Goal: Complete application form: Complete application form

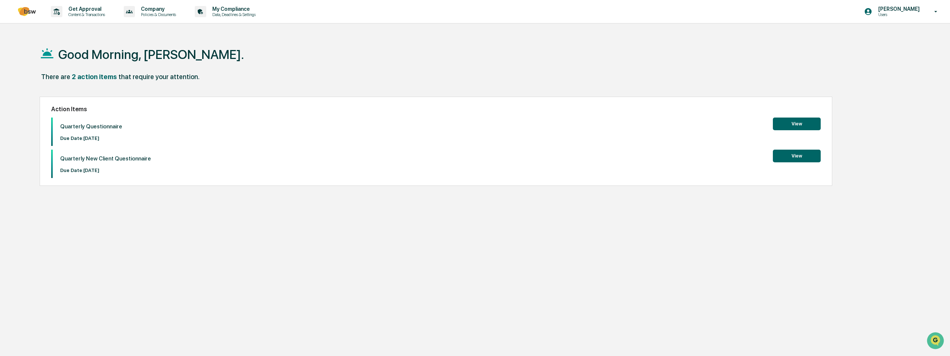
click at [795, 125] on button "View" at bounding box center [797, 124] width 48 height 13
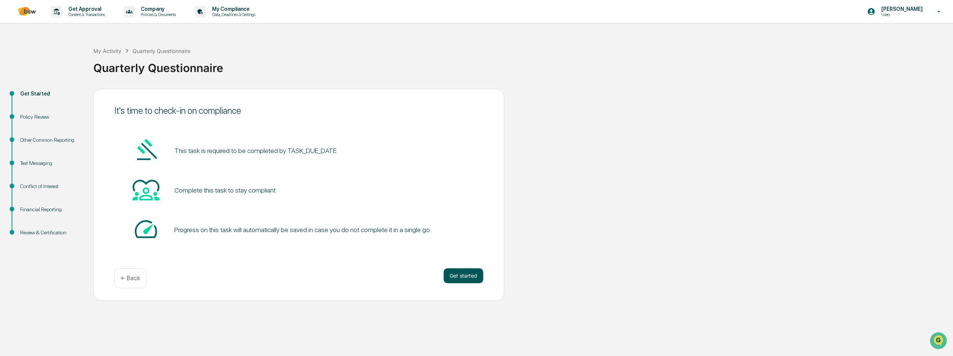
click at [454, 279] on button "Get started" at bounding box center [464, 276] width 40 height 15
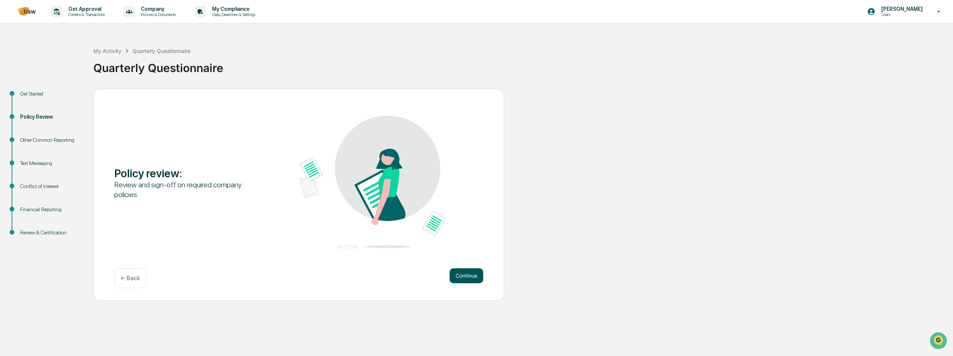
click at [454, 278] on button "Continue" at bounding box center [467, 276] width 34 height 15
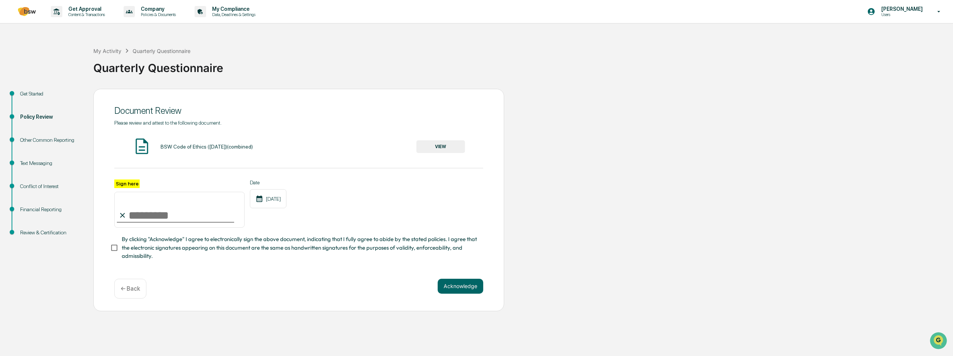
click at [135, 216] on input "Sign here" at bounding box center [179, 210] width 130 height 36
type input "**********"
click at [445, 149] on button "VIEW" at bounding box center [441, 146] width 49 height 13
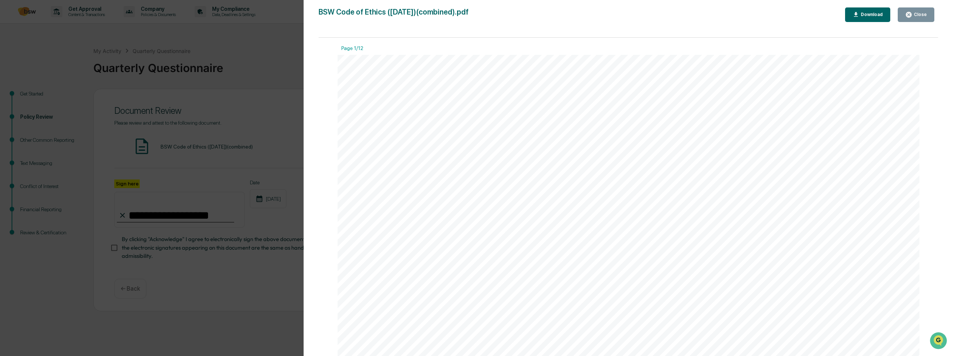
click at [924, 13] on div "Close" at bounding box center [920, 14] width 15 height 5
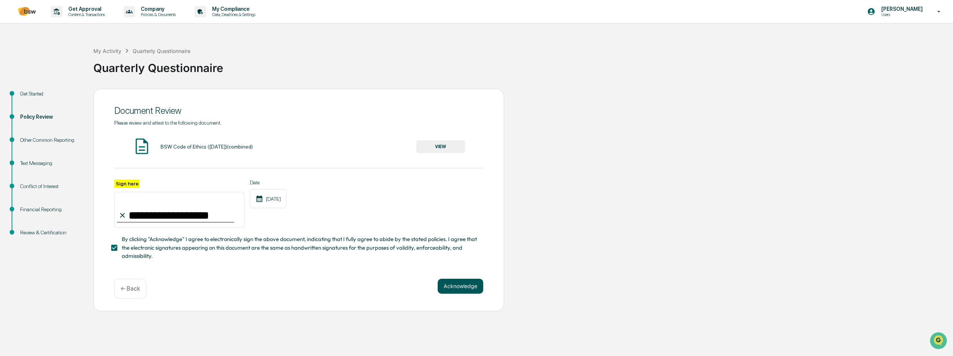
click at [455, 290] on button "Acknowledge" at bounding box center [461, 286] width 46 height 15
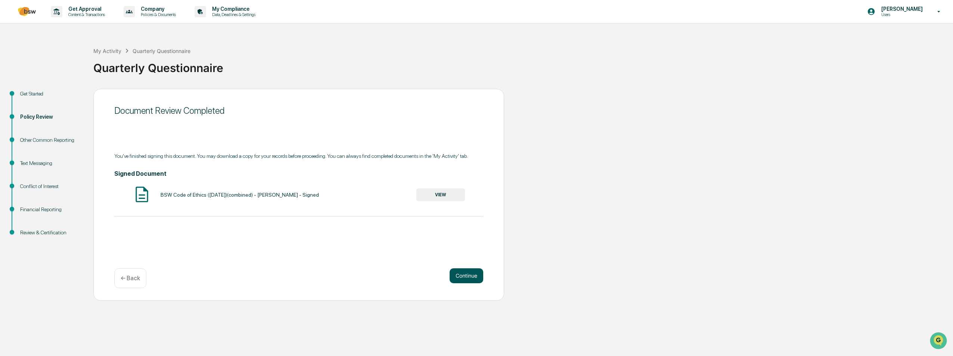
click at [462, 279] on button "Continue" at bounding box center [467, 276] width 34 height 15
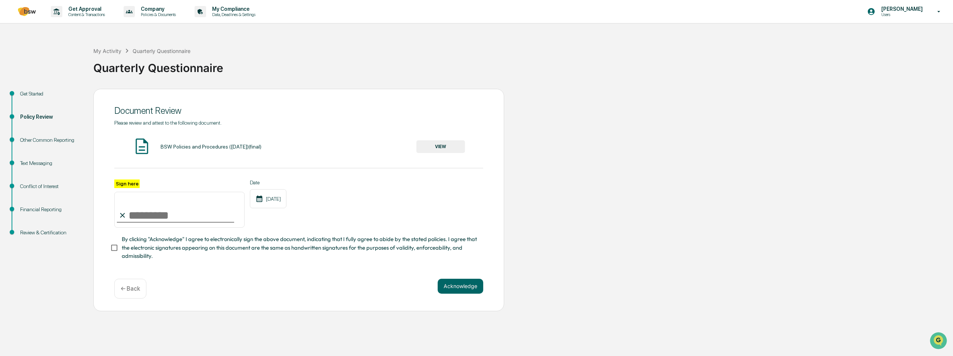
click at [160, 223] on input "Sign here" at bounding box center [179, 210] width 130 height 36
type input "**********"
click at [445, 146] on button "VIEW" at bounding box center [441, 146] width 49 height 13
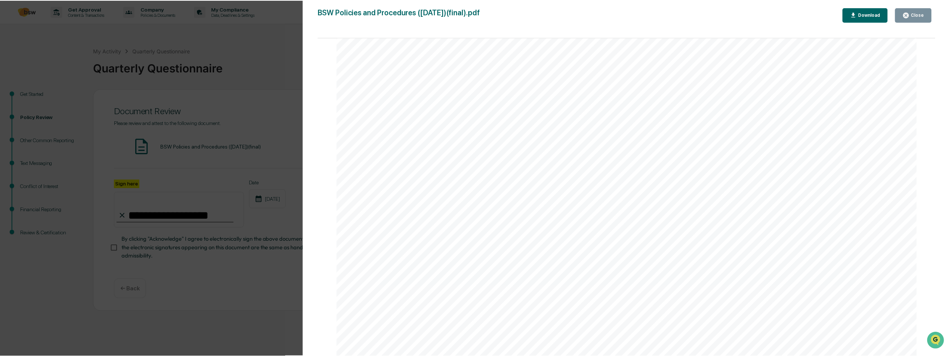
scroll to position [51029, 0]
click at [922, 12] on div "Close" at bounding box center [920, 14] width 15 height 5
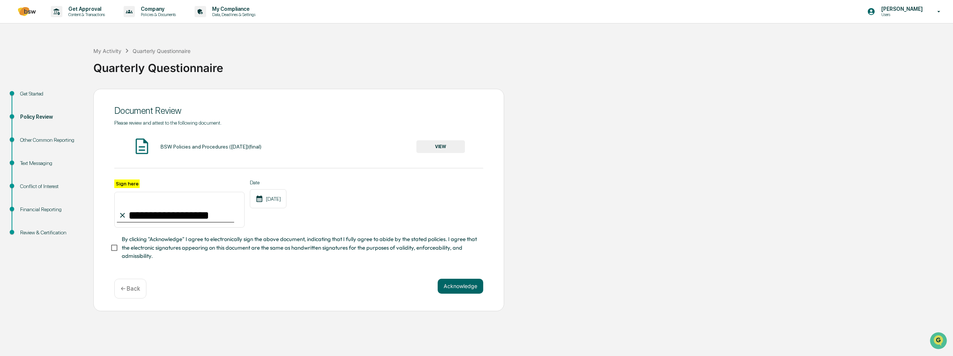
click at [458, 288] on button "Acknowledge" at bounding box center [461, 286] width 46 height 15
click at [457, 300] on button "Acknowledge" at bounding box center [461, 295] width 46 height 15
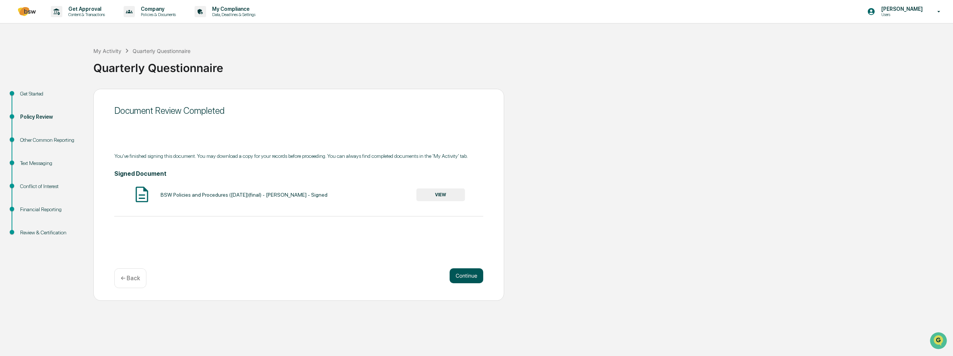
click at [462, 275] on button "Continue" at bounding box center [467, 276] width 34 height 15
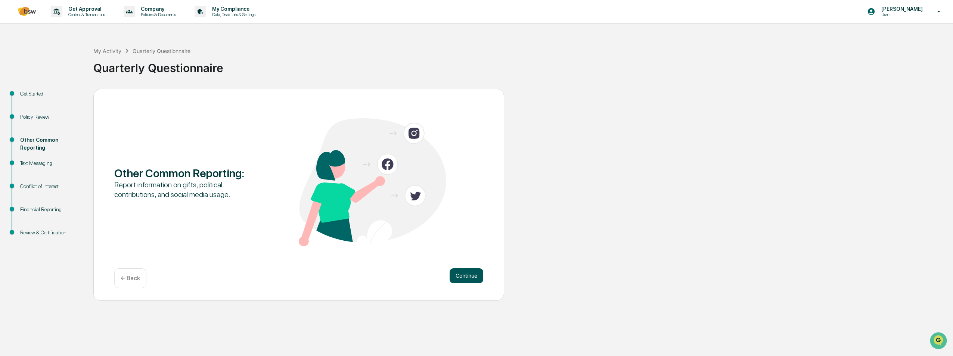
click at [462, 274] on button "Continue" at bounding box center [467, 276] width 34 height 15
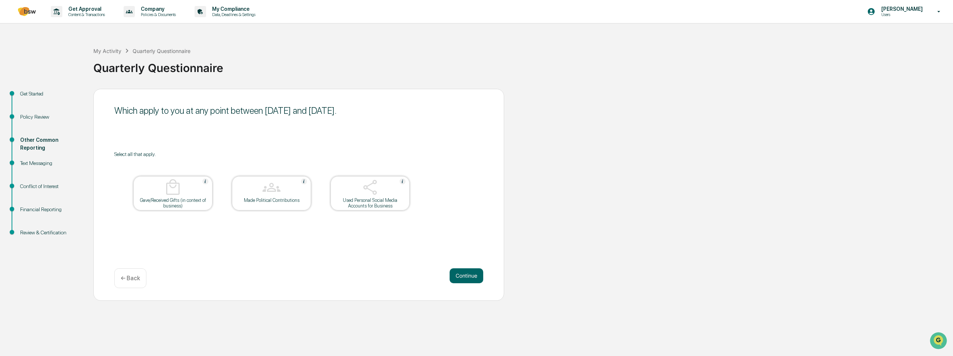
click at [462, 274] on button "Continue" at bounding box center [467, 276] width 34 height 15
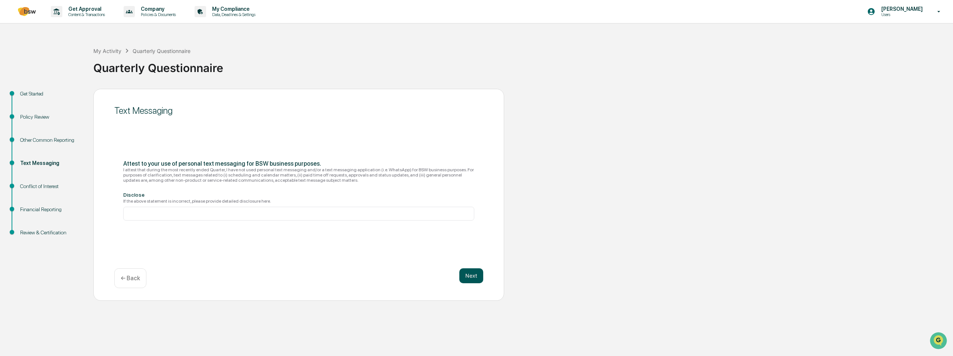
click at [472, 273] on button "Next" at bounding box center [471, 276] width 24 height 15
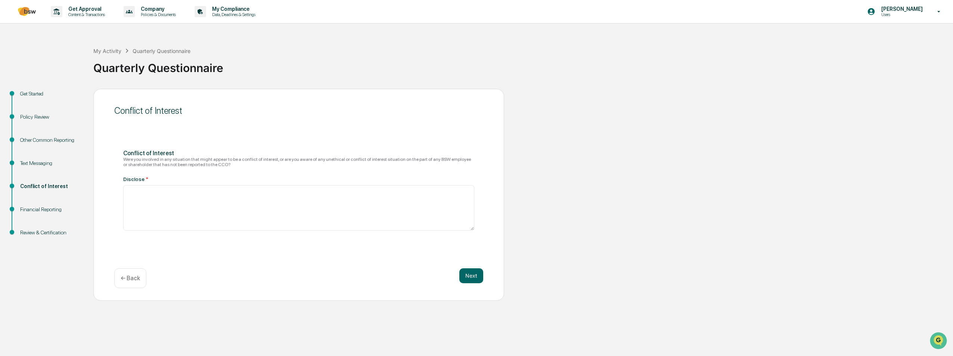
click at [472, 273] on button "Next" at bounding box center [471, 276] width 24 height 15
click at [205, 199] on textarea at bounding box center [298, 205] width 351 height 46
type textarea "**"
click at [472, 278] on button "Next" at bounding box center [471, 276] width 24 height 15
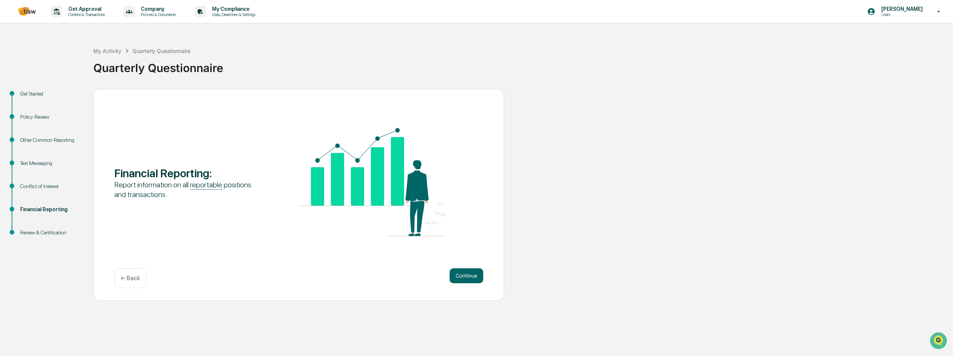
click at [472, 278] on button "Continue" at bounding box center [467, 276] width 34 height 15
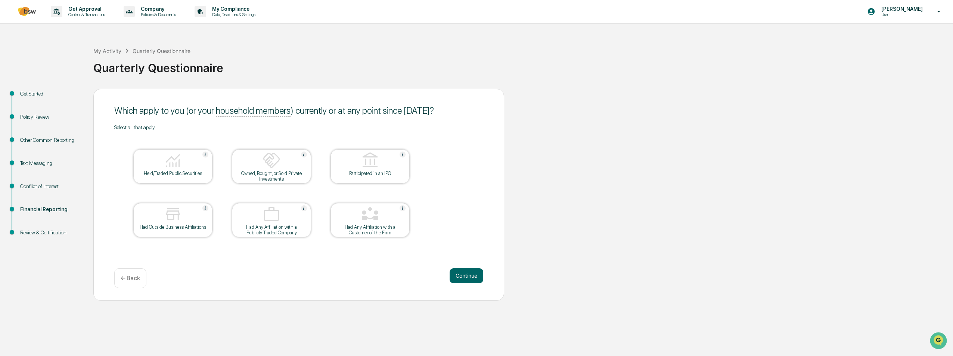
click at [183, 168] on div at bounding box center [173, 161] width 75 height 19
click at [272, 161] on img at bounding box center [272, 161] width 18 height 18
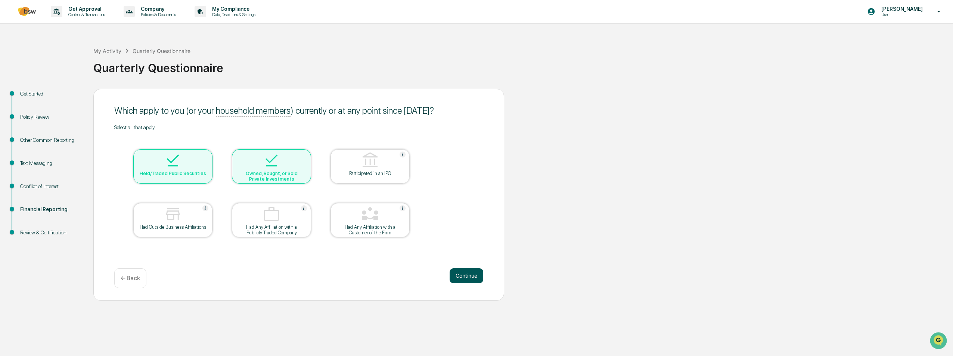
click at [470, 276] on button "Continue" at bounding box center [467, 276] width 34 height 15
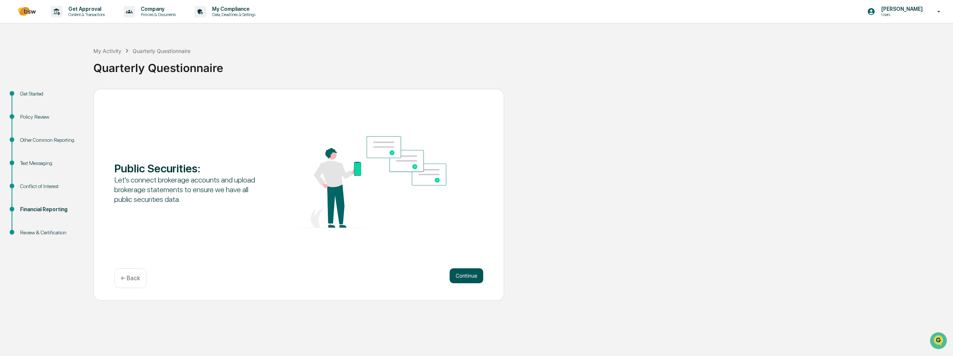
click at [461, 276] on button "Continue" at bounding box center [467, 276] width 34 height 15
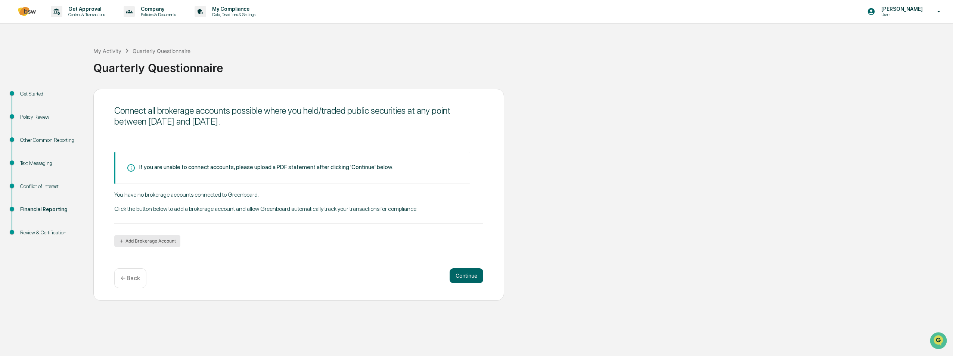
click at [155, 239] on button "Add Brokerage Account" at bounding box center [147, 241] width 66 height 12
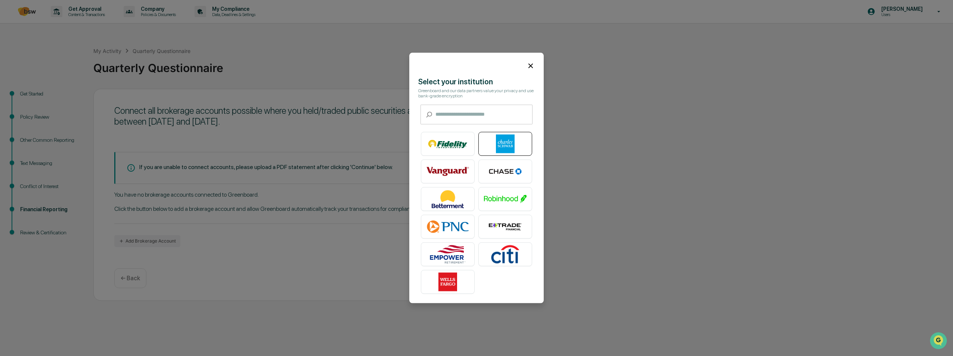
click at [513, 142] on img at bounding box center [505, 144] width 43 height 19
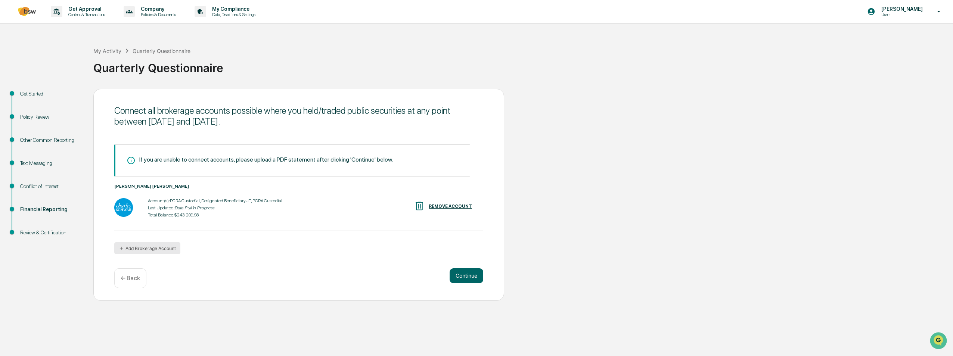
click at [162, 249] on button "Add Brokerage Account" at bounding box center [147, 248] width 66 height 12
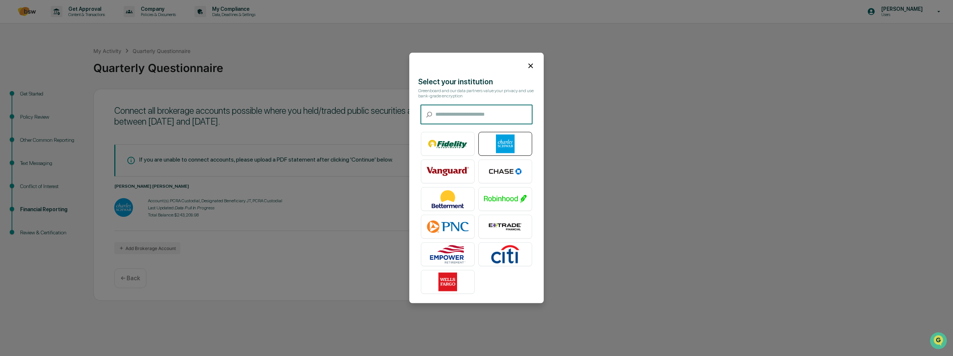
click at [510, 144] on img at bounding box center [505, 144] width 43 height 19
click at [529, 64] on icon at bounding box center [531, 66] width 4 height 4
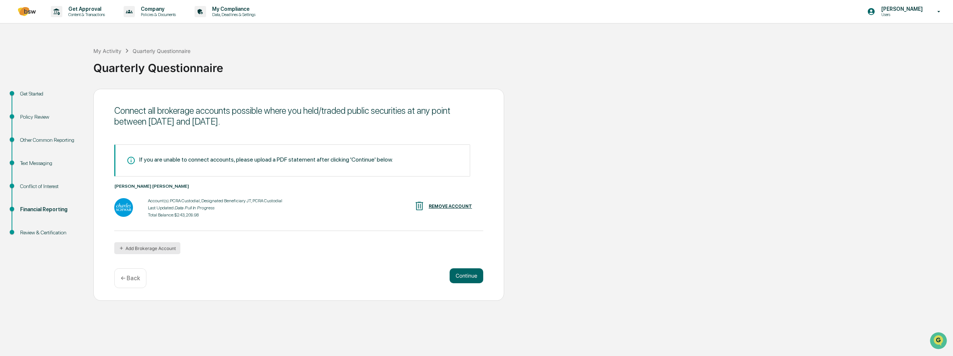
click at [167, 251] on button "Add Brokerage Account" at bounding box center [147, 248] width 66 height 12
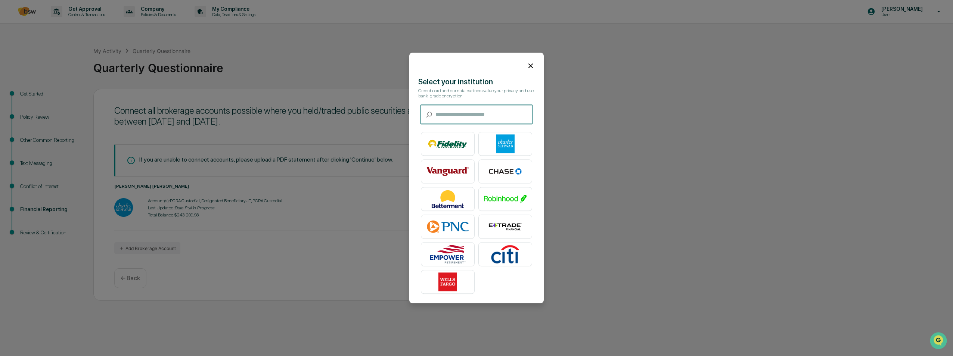
click at [527, 63] on icon at bounding box center [531, 66] width 8 height 8
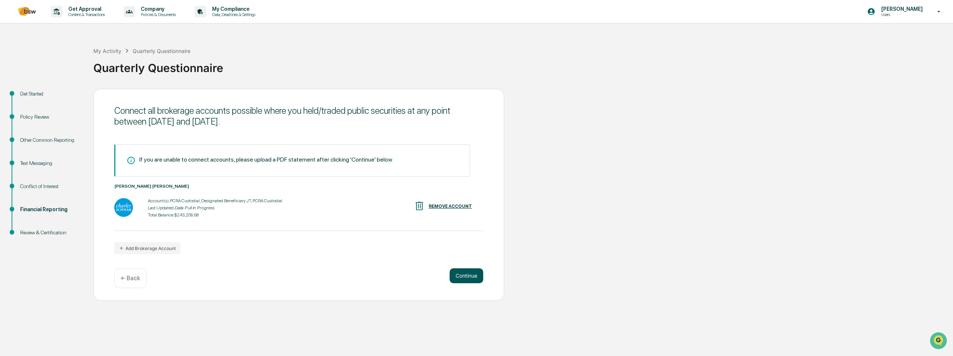
click at [467, 276] on button "Continue" at bounding box center [467, 276] width 34 height 15
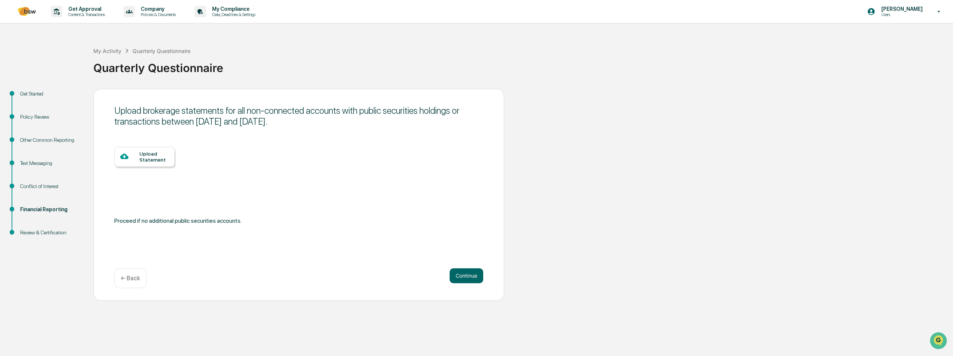
click at [150, 160] on div "Upload Statement" at bounding box center [154, 157] width 30 height 12
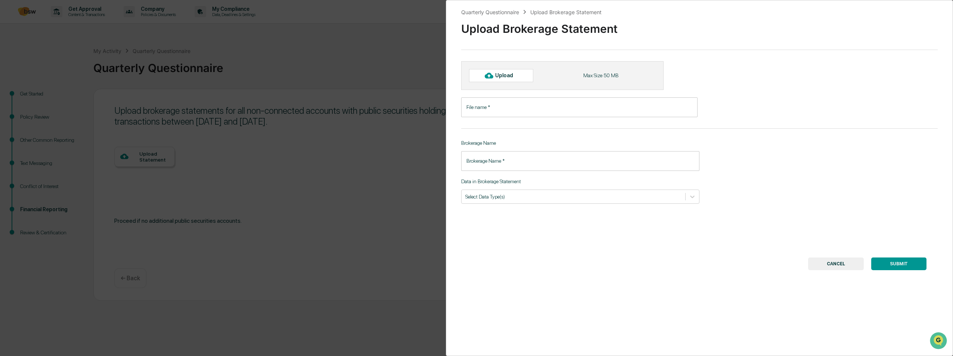
click at [510, 78] on div "Upload" at bounding box center [507, 75] width 24 height 6
type input "**********"
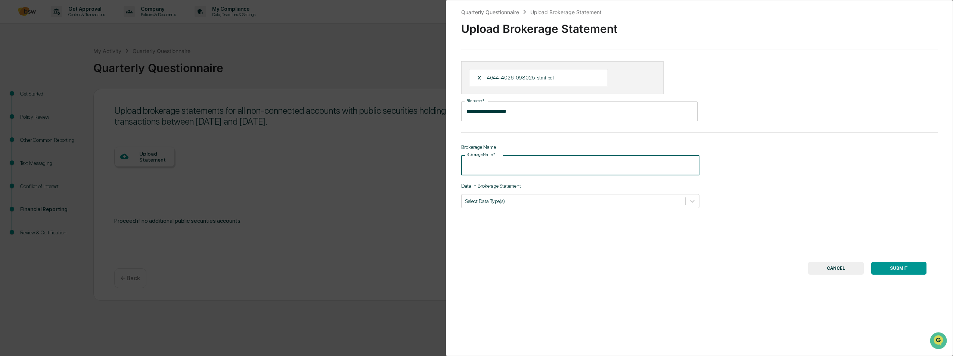
click at [499, 166] on input "Brokerage Name   *" at bounding box center [580, 165] width 238 height 20
type input "**********"
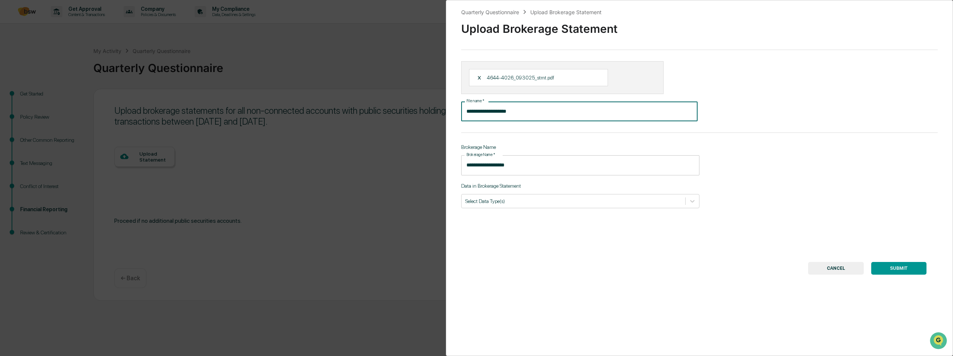
drag, startPoint x: 545, startPoint y: 109, endPoint x: 444, endPoint y: 108, distance: 100.5
click at [444, 108] on div "**********" at bounding box center [476, 178] width 953 height 356
type input "**********"
click at [656, 203] on div at bounding box center [573, 201] width 216 height 7
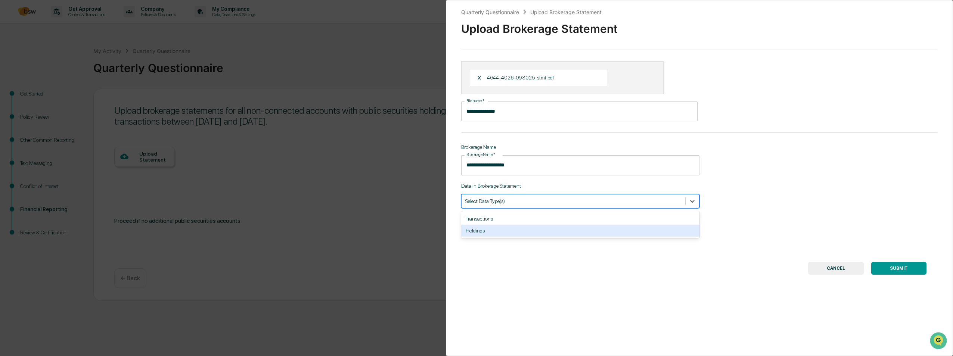
click at [608, 233] on div "Holdings" at bounding box center [580, 231] width 238 height 12
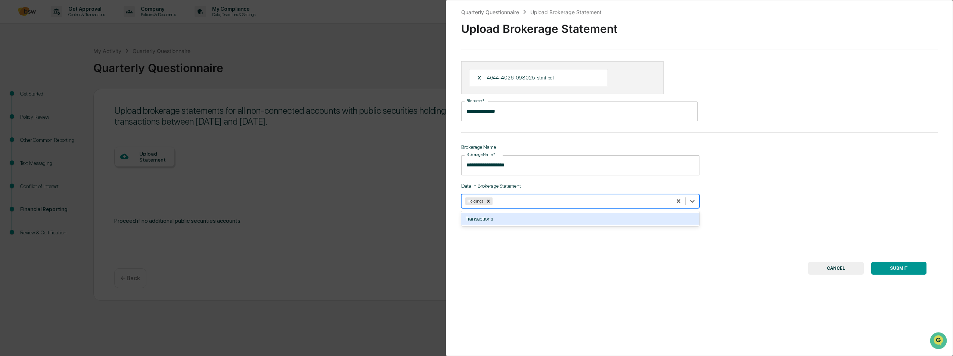
click at [570, 217] on div "Transactions" at bounding box center [580, 219] width 238 height 12
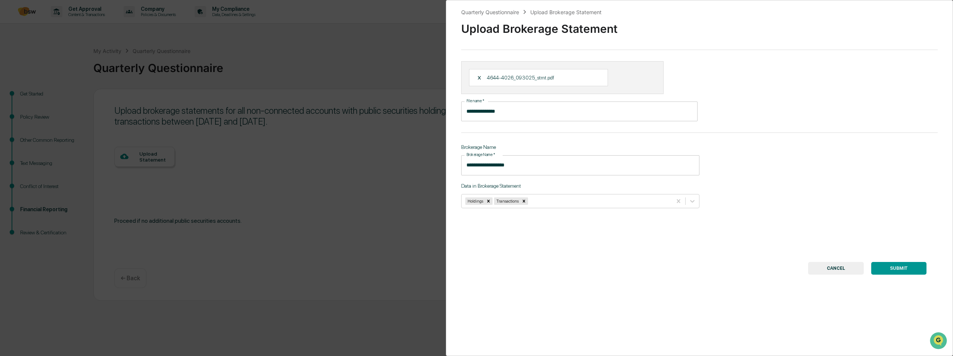
click at [892, 270] on button "SUBMIT" at bounding box center [898, 268] width 55 height 13
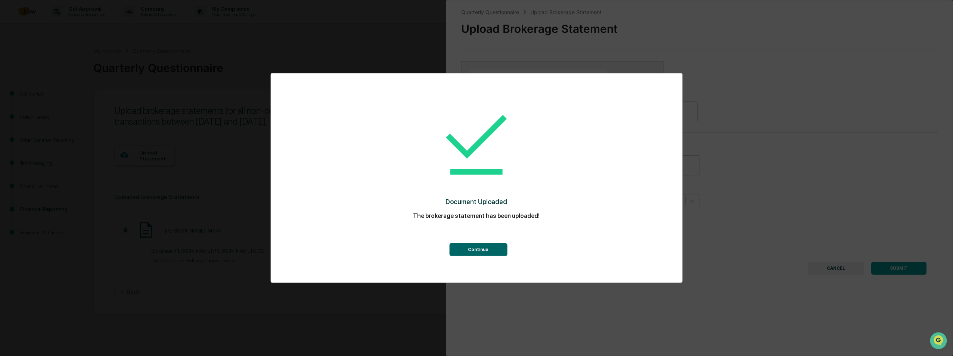
click at [476, 248] on button "Continue" at bounding box center [478, 250] width 58 height 13
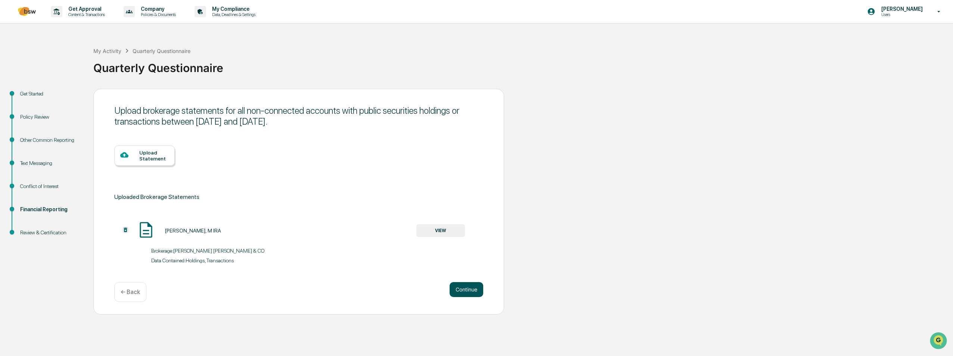
click at [469, 288] on button "Continue" at bounding box center [467, 289] width 34 height 15
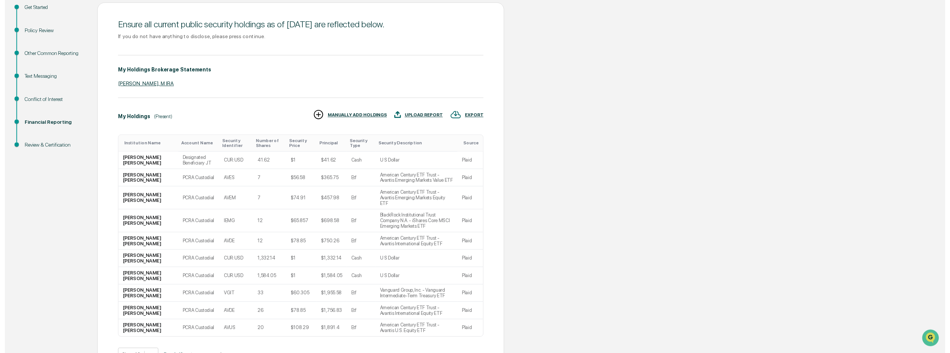
scroll to position [124, 0]
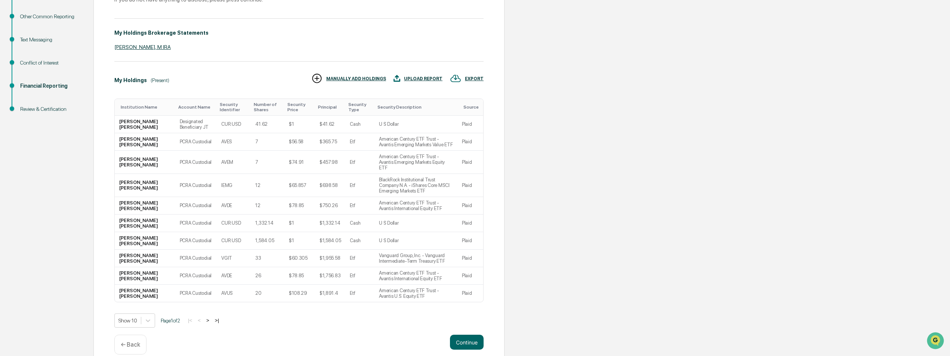
click at [132, 341] on p "← Back" at bounding box center [130, 344] width 19 height 7
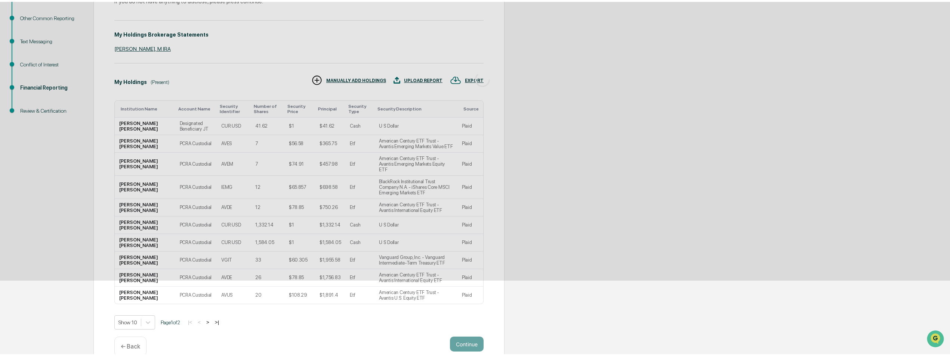
scroll to position [0, 0]
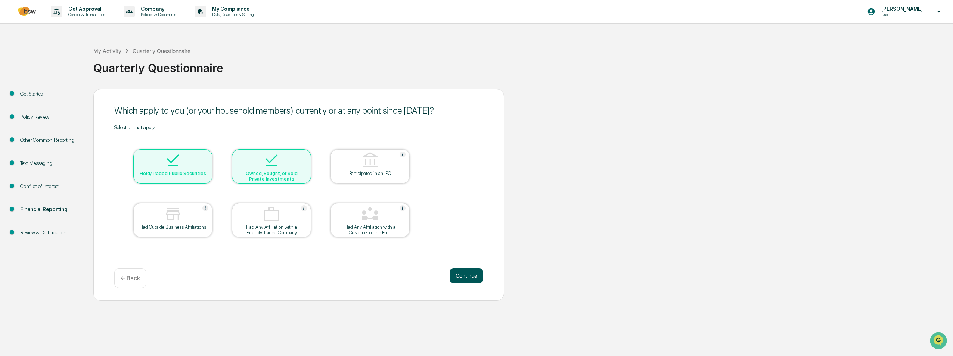
click at [465, 277] on button "Continue" at bounding box center [467, 276] width 34 height 15
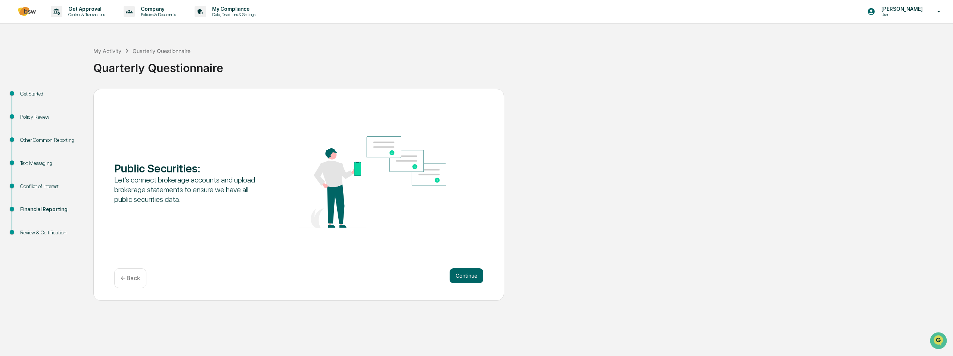
click at [465, 277] on button "Continue" at bounding box center [467, 276] width 34 height 15
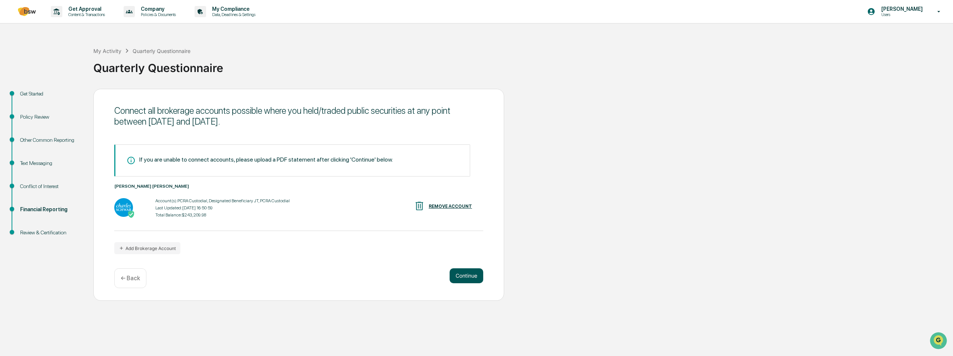
click at [465, 277] on button "Continue" at bounding box center [467, 276] width 34 height 15
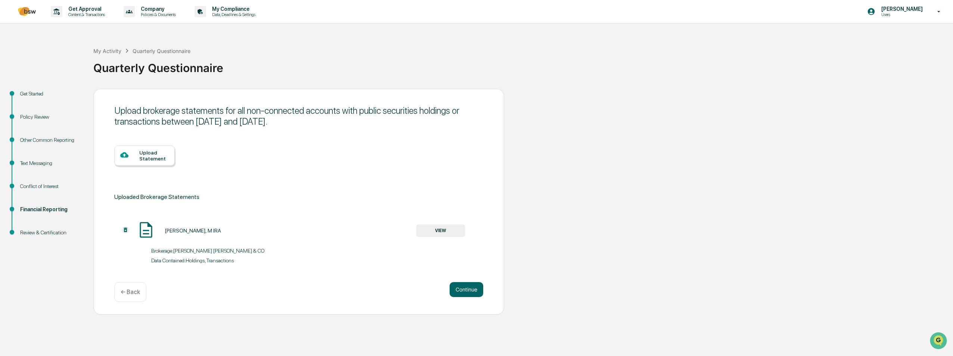
click at [152, 158] on div "Upload Statement" at bounding box center [154, 156] width 30 height 12
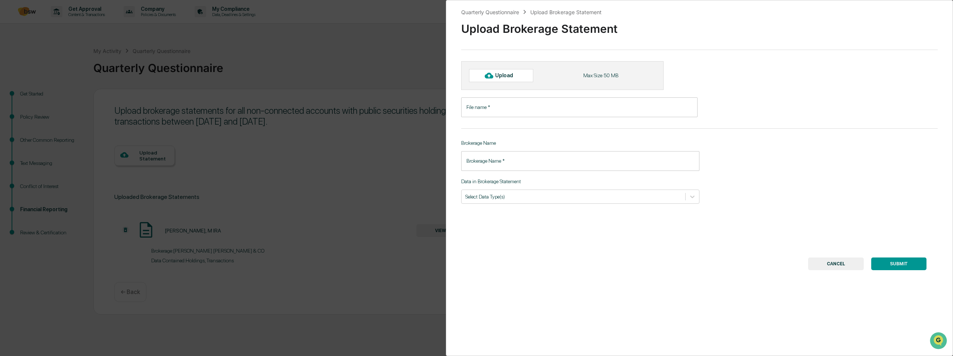
click at [510, 78] on div "Upload" at bounding box center [507, 75] width 24 height 6
type input "**********"
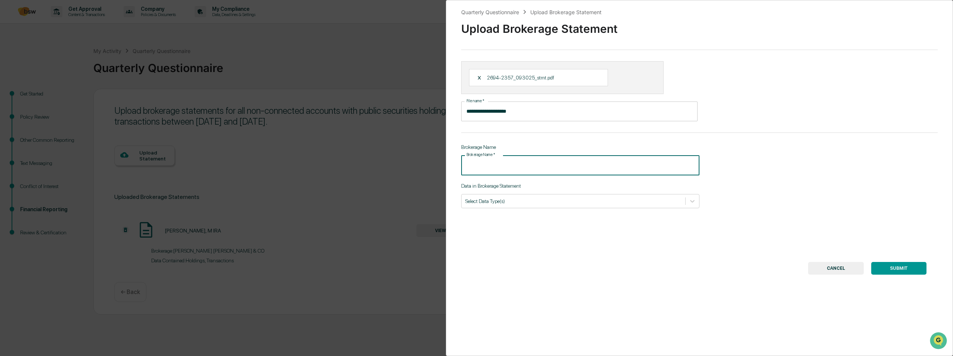
click at [524, 163] on input "Brokerage Name   *" at bounding box center [580, 165] width 238 height 20
type input "**********"
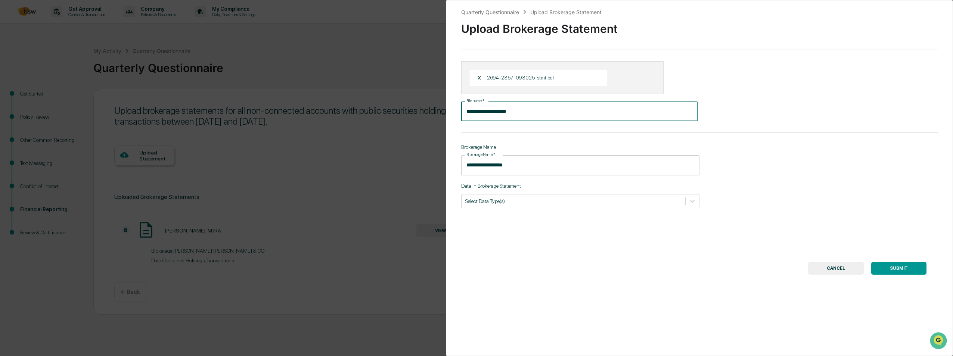
drag, startPoint x: 535, startPoint y: 108, endPoint x: 424, endPoint y: 97, distance: 111.9
click at [423, 100] on div "**********" at bounding box center [476, 178] width 953 height 356
type input "**********"
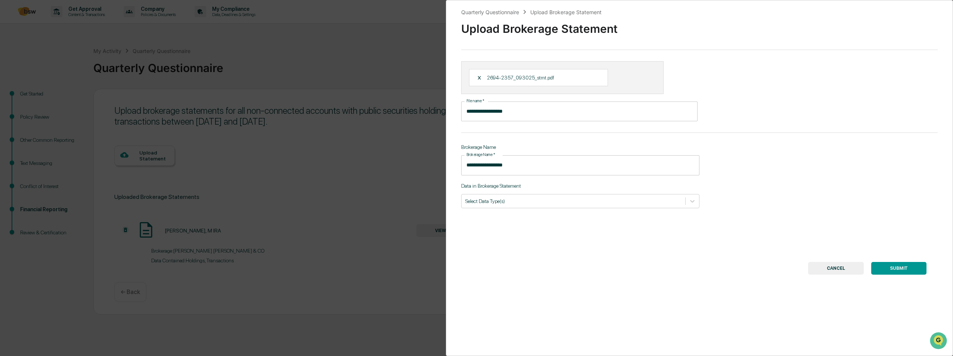
click at [898, 267] on button "SUBMIT" at bounding box center [898, 268] width 55 height 13
click at [560, 203] on div at bounding box center [573, 201] width 216 height 7
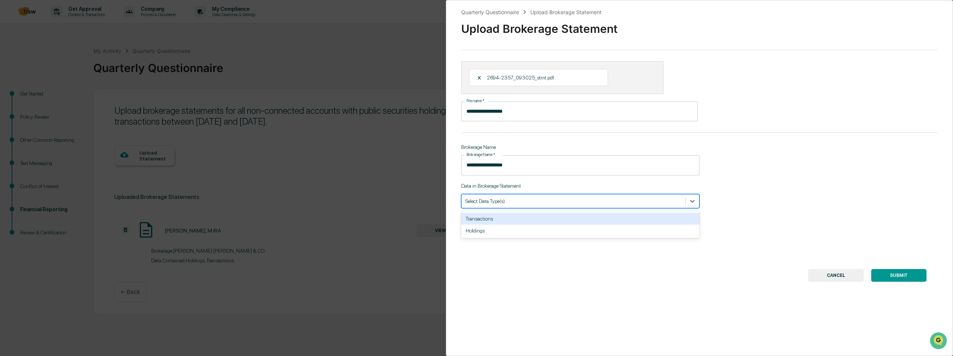
drag, startPoint x: 551, startPoint y: 219, endPoint x: 551, endPoint y: 225, distance: 6.7
click at [551, 219] on div "Transactions" at bounding box center [580, 219] width 238 height 12
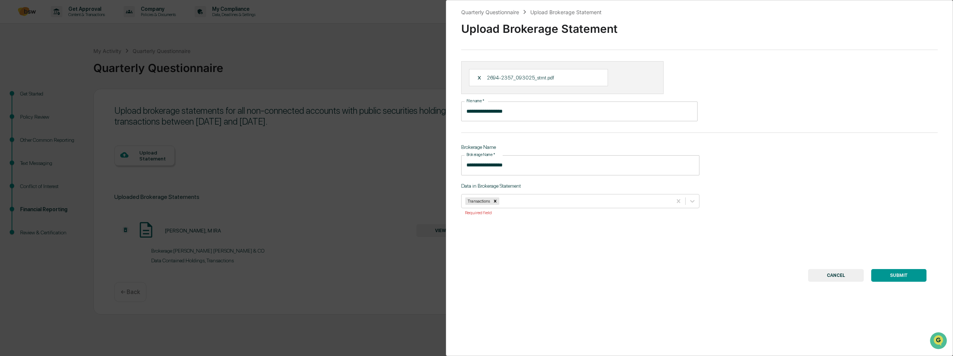
click at [554, 260] on div "**********" at bounding box center [699, 178] width 507 height 356
click at [898, 276] on button "SUBMIT" at bounding box center [898, 275] width 55 height 13
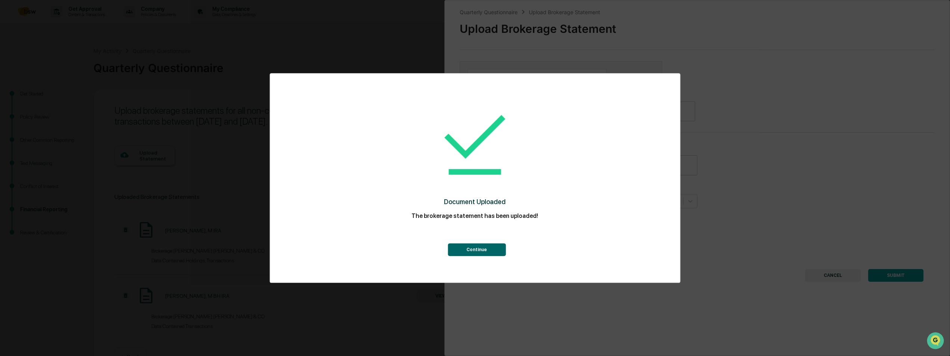
click at [477, 248] on button "Continue" at bounding box center [477, 250] width 58 height 13
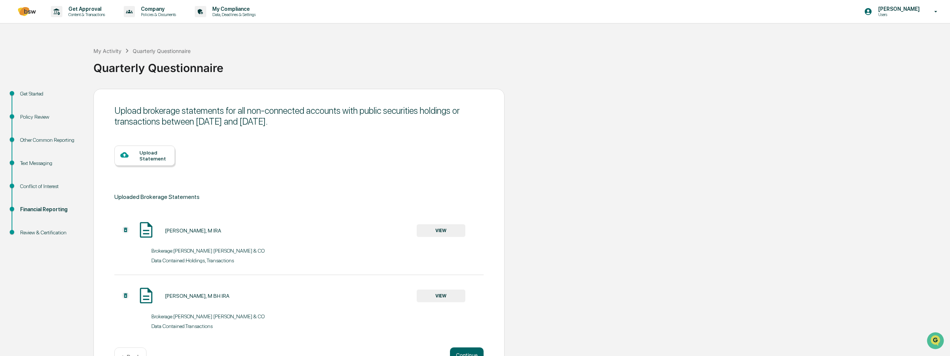
scroll to position [24, 0]
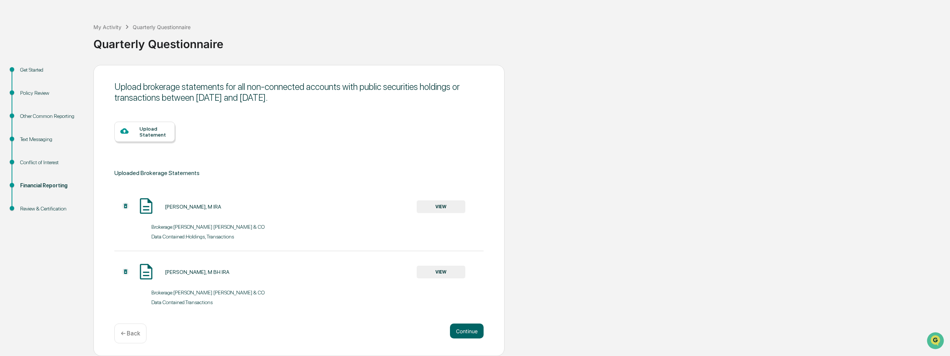
click at [440, 271] on button "VIEW" at bounding box center [441, 272] width 49 height 13
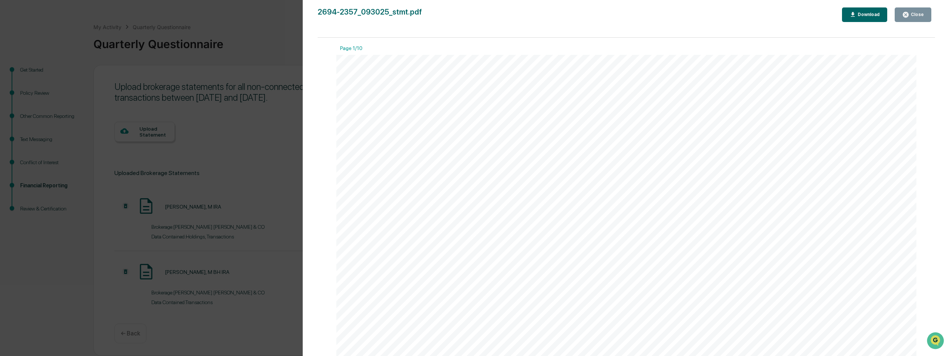
click at [914, 15] on div "Close" at bounding box center [916, 14] width 15 height 5
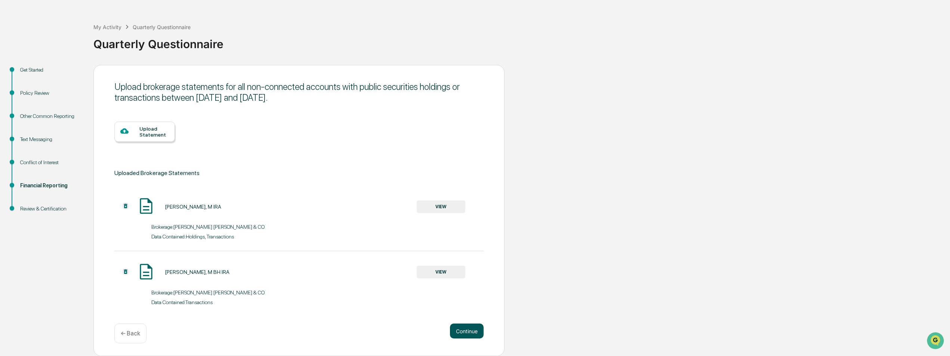
click at [462, 328] on button "Continue" at bounding box center [467, 331] width 34 height 15
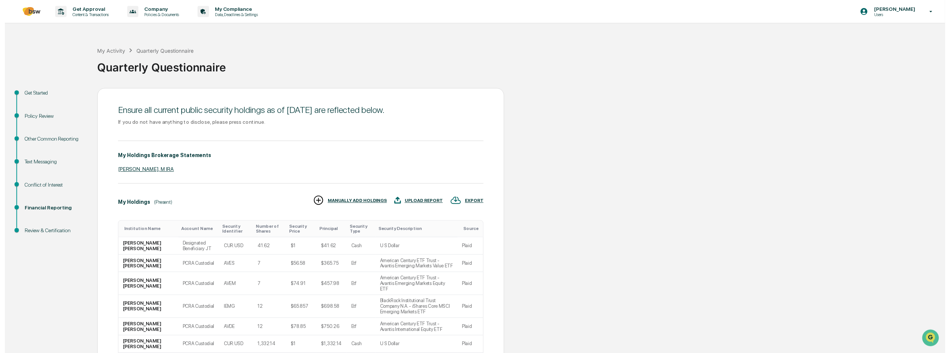
scroll to position [124, 0]
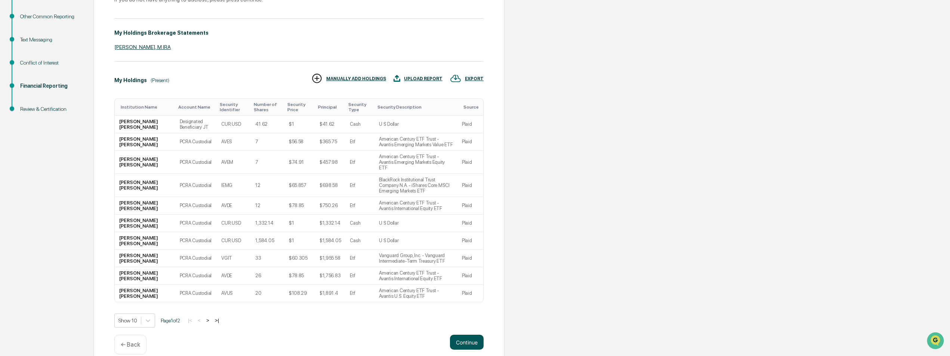
click at [469, 335] on button "Continue" at bounding box center [467, 342] width 34 height 15
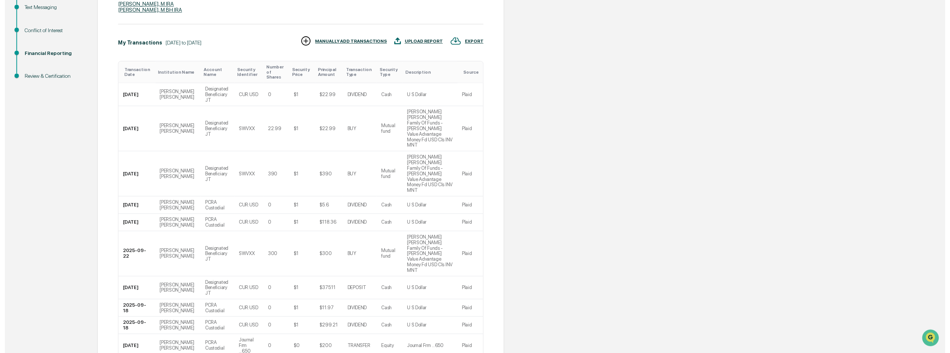
scroll to position [163, 0]
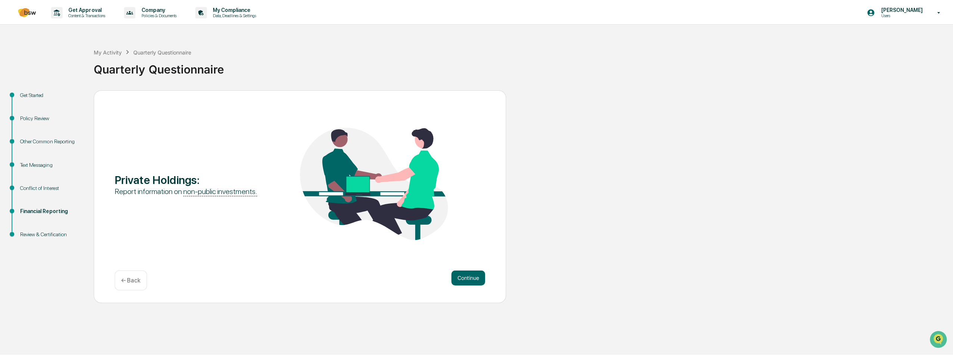
scroll to position [0, 0]
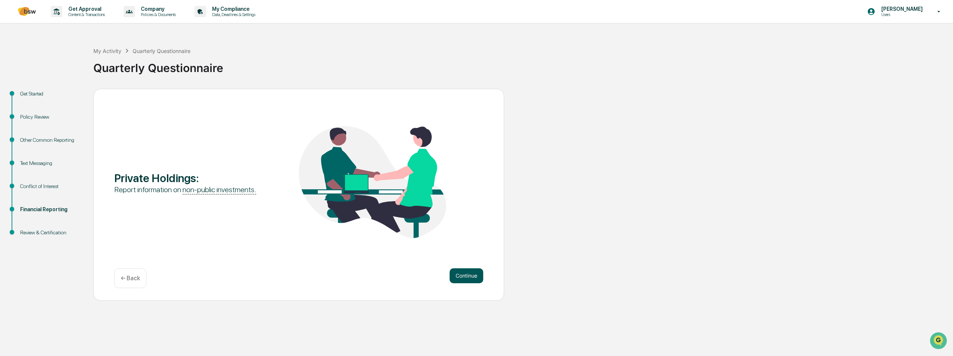
click at [468, 275] on button "Continue" at bounding box center [467, 276] width 34 height 15
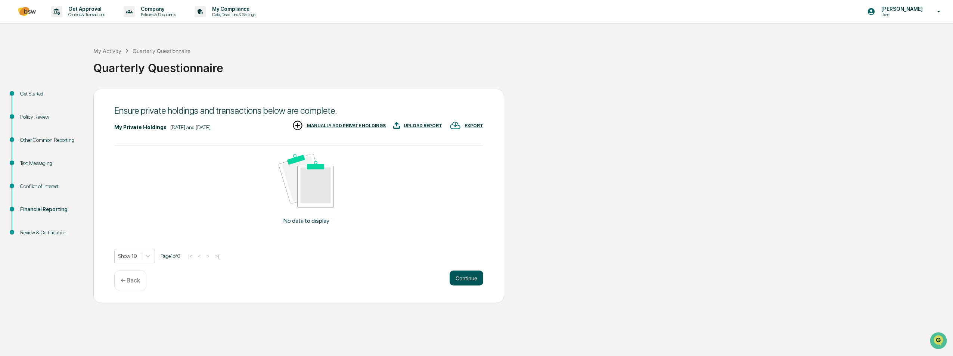
click at [468, 275] on button "Continue" at bounding box center [467, 278] width 34 height 15
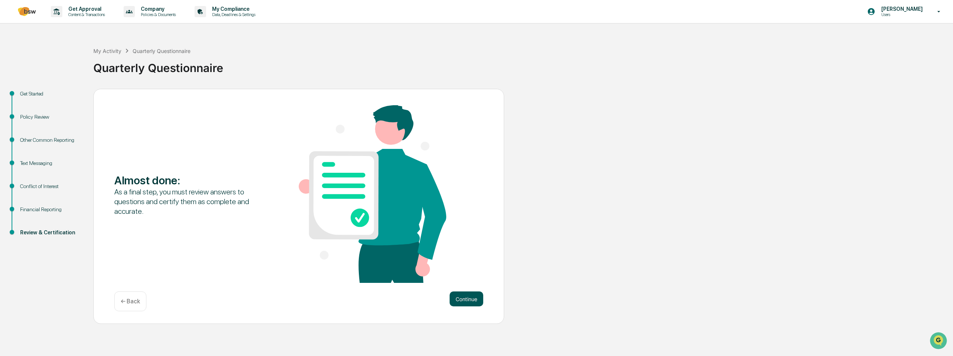
drag, startPoint x: 468, startPoint y: 275, endPoint x: 461, endPoint y: 296, distance: 21.9
click at [467, 276] on div "Almost done : As a final step, you must review answers to questions and certify…" at bounding box center [298, 194] width 369 height 179
click at [461, 301] on button "Continue" at bounding box center [467, 299] width 34 height 15
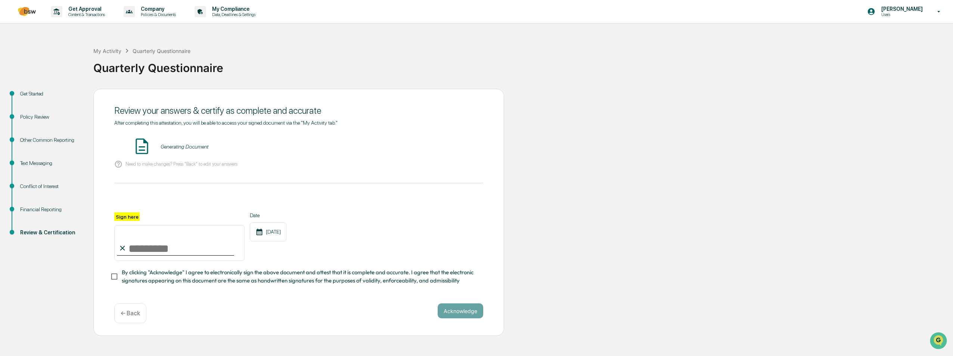
click at [155, 255] on input "Sign here" at bounding box center [179, 243] width 130 height 36
type input "**********"
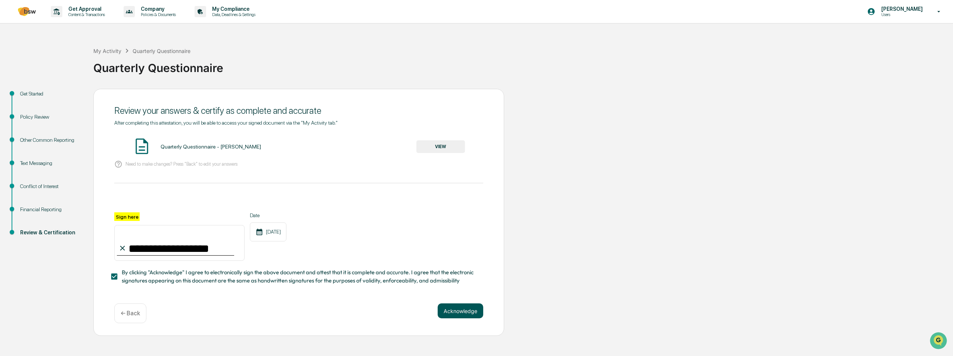
click at [453, 319] on button "Acknowledge" at bounding box center [461, 311] width 46 height 15
click at [444, 149] on button "VIEW" at bounding box center [441, 146] width 49 height 13
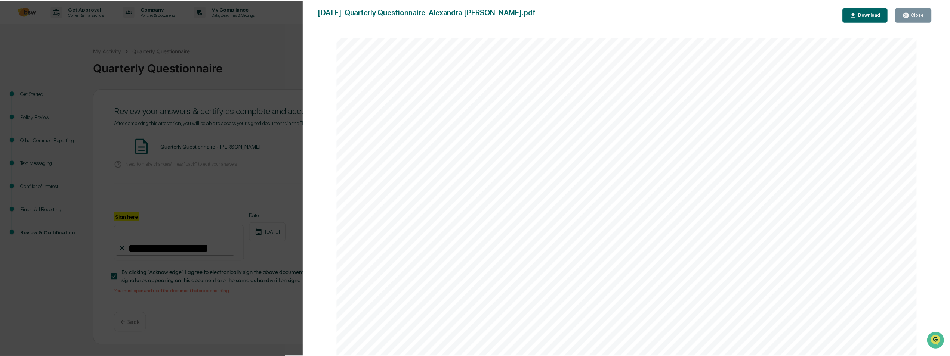
scroll to position [670, 0]
click at [921, 12] on div "Close" at bounding box center [920, 14] width 15 height 5
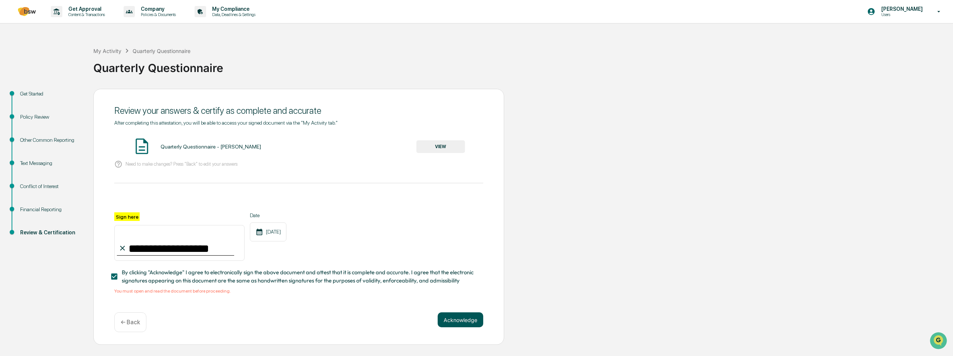
click at [452, 324] on button "Acknowledge" at bounding box center [461, 320] width 46 height 15
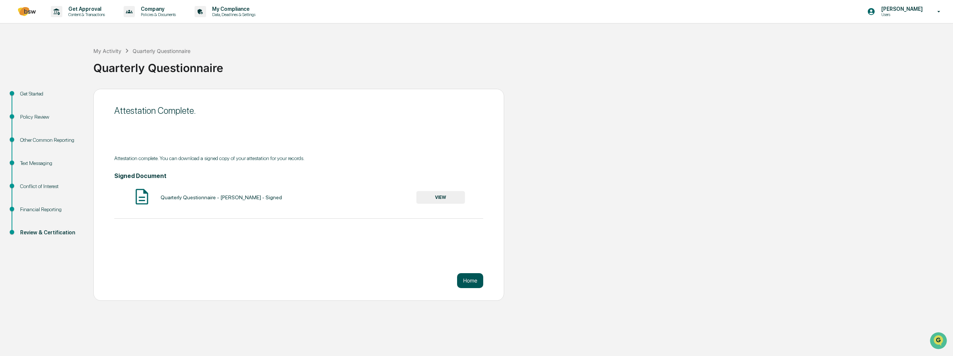
click at [475, 284] on button "Home" at bounding box center [470, 280] width 26 height 15
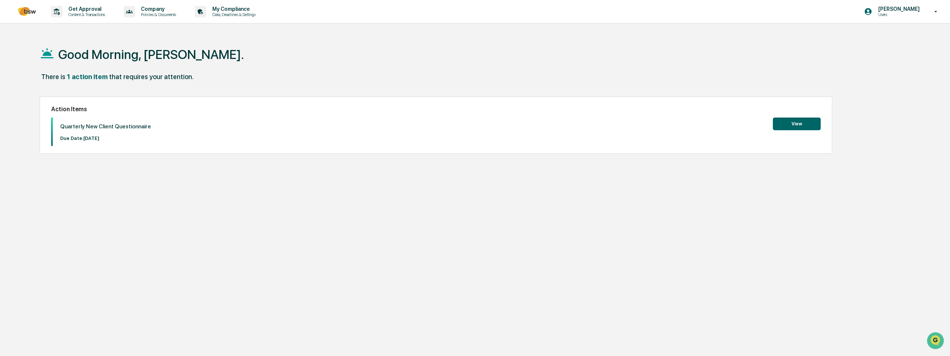
click at [799, 124] on button "View" at bounding box center [797, 124] width 48 height 13
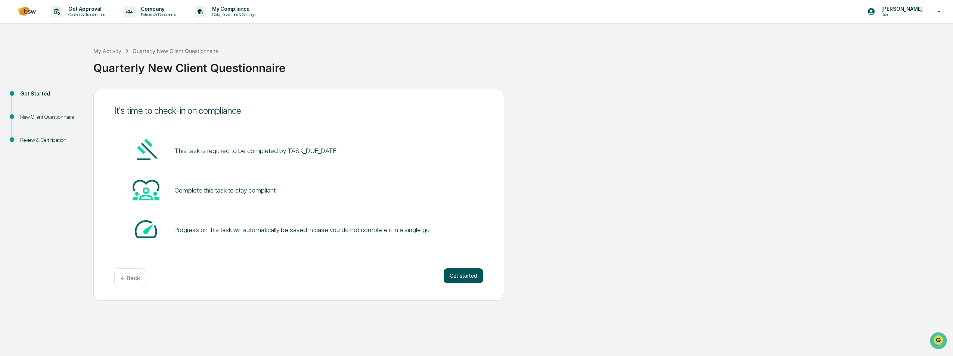
click at [470, 275] on button "Get started" at bounding box center [464, 276] width 40 height 15
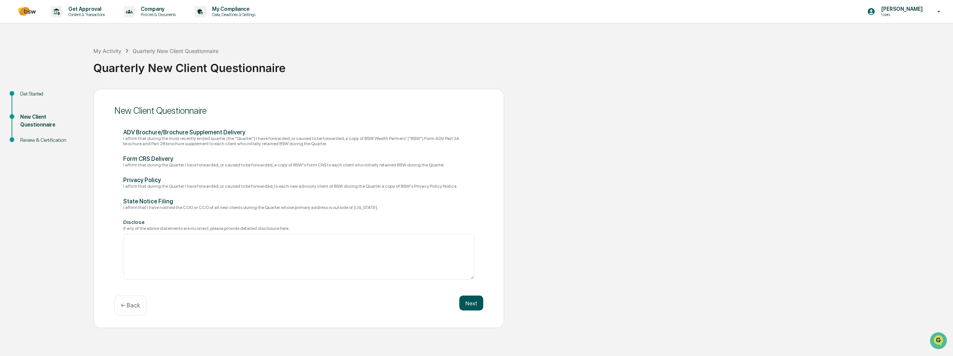
click at [474, 303] on button "Next" at bounding box center [471, 303] width 24 height 15
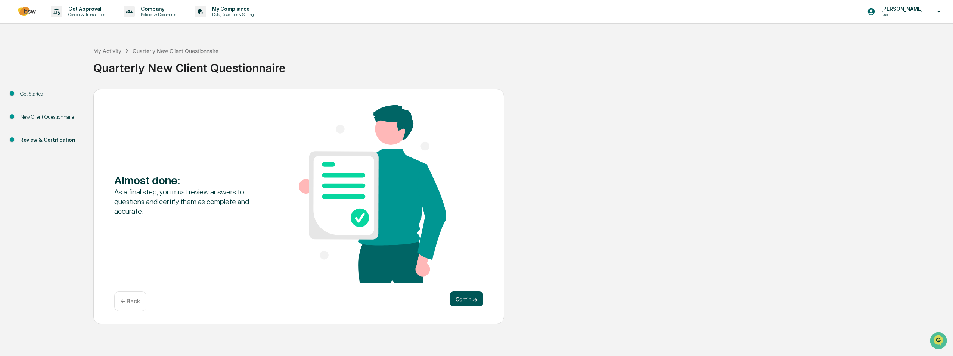
click at [474, 303] on button "Continue" at bounding box center [467, 299] width 34 height 15
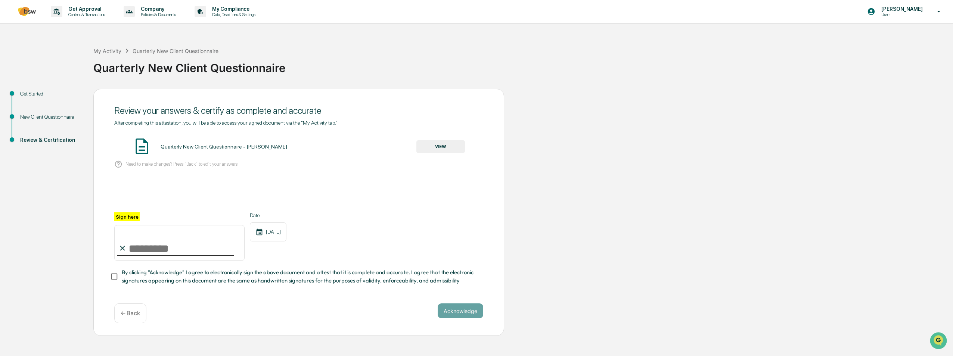
click at [160, 247] on input "Sign here" at bounding box center [179, 243] width 130 height 36
type input "**********"
click at [467, 314] on button "Acknowledge" at bounding box center [461, 311] width 46 height 15
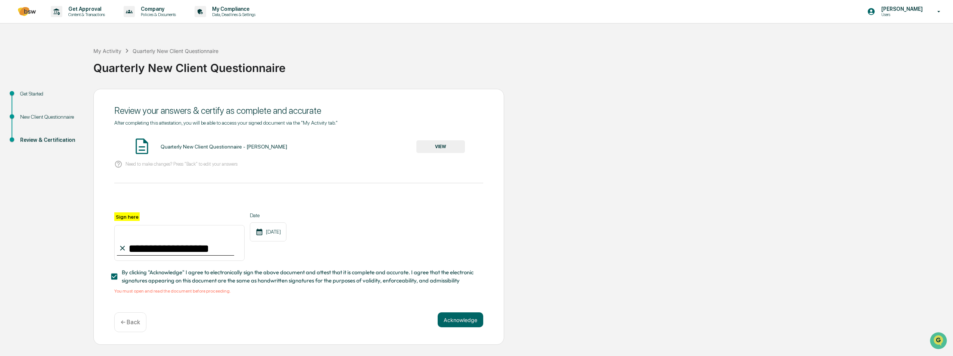
click at [443, 149] on button "VIEW" at bounding box center [441, 146] width 49 height 13
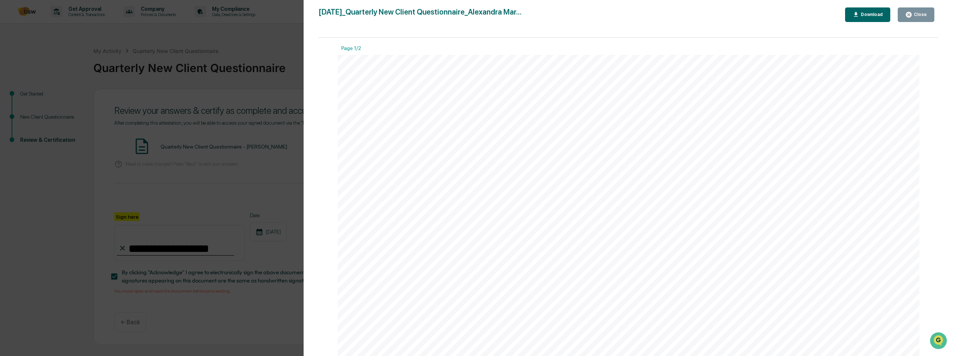
click at [916, 14] on div "Close" at bounding box center [920, 14] width 15 height 5
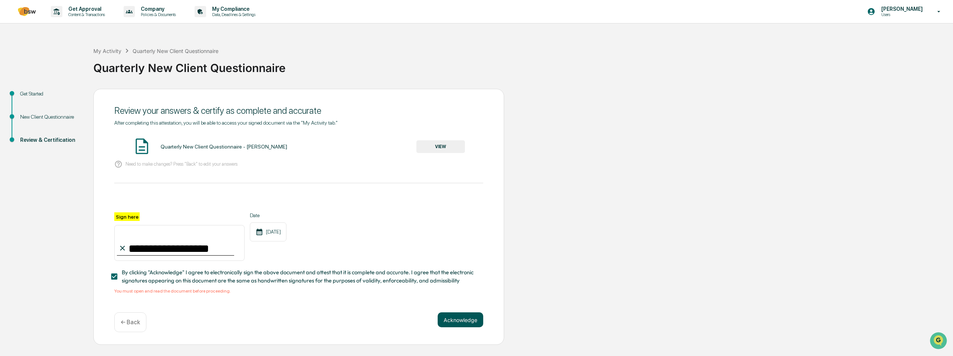
click at [458, 327] on button "Acknowledge" at bounding box center [461, 320] width 46 height 15
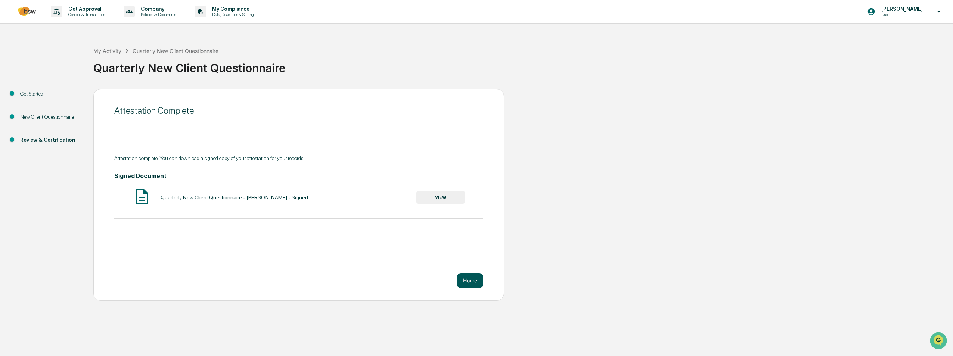
click at [467, 284] on button "Home" at bounding box center [470, 280] width 26 height 15
